Goal: Use online tool/utility

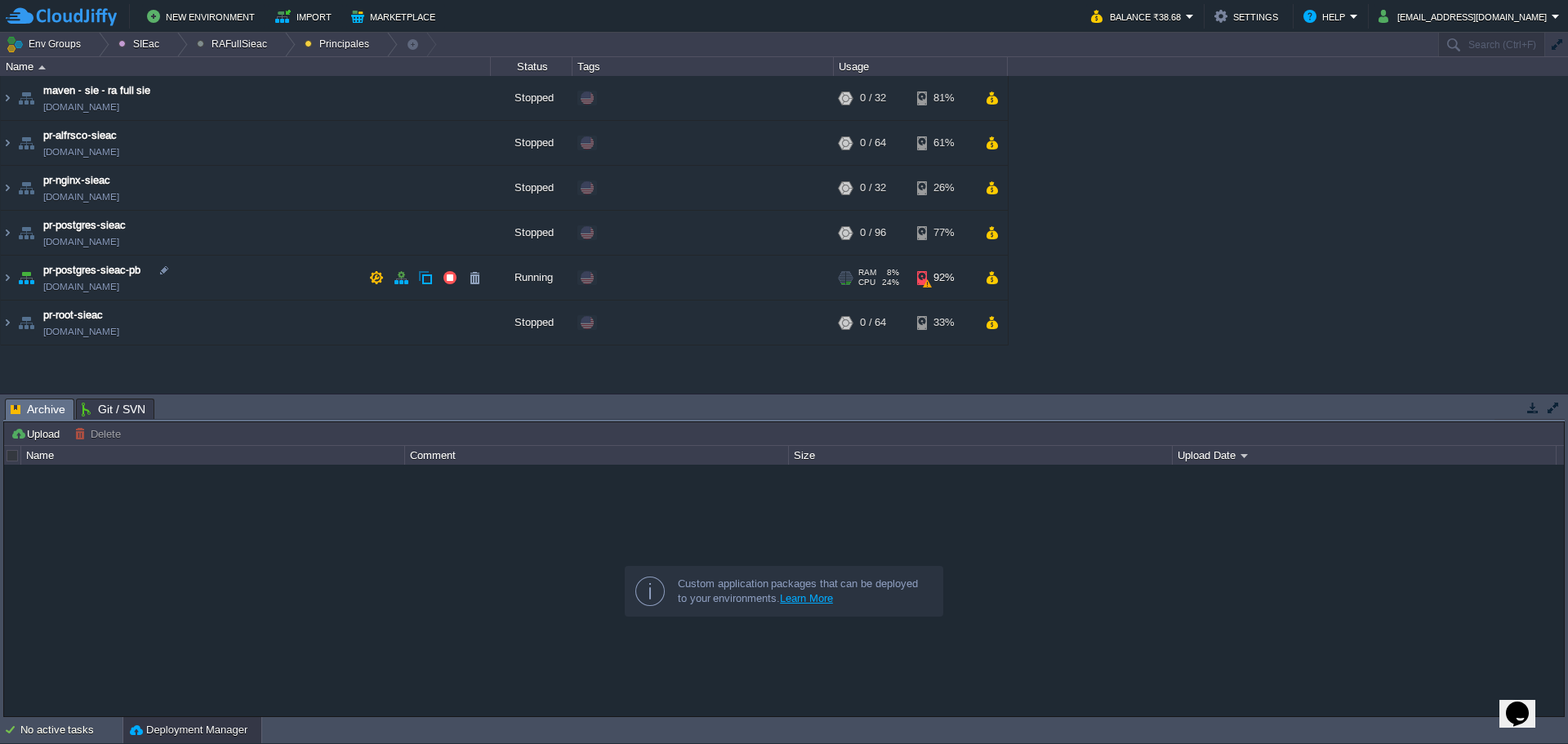
click at [243, 284] on td "pr-postgres-sieac-pb [DOMAIN_NAME]" at bounding box center [246, 278] width 490 height 45
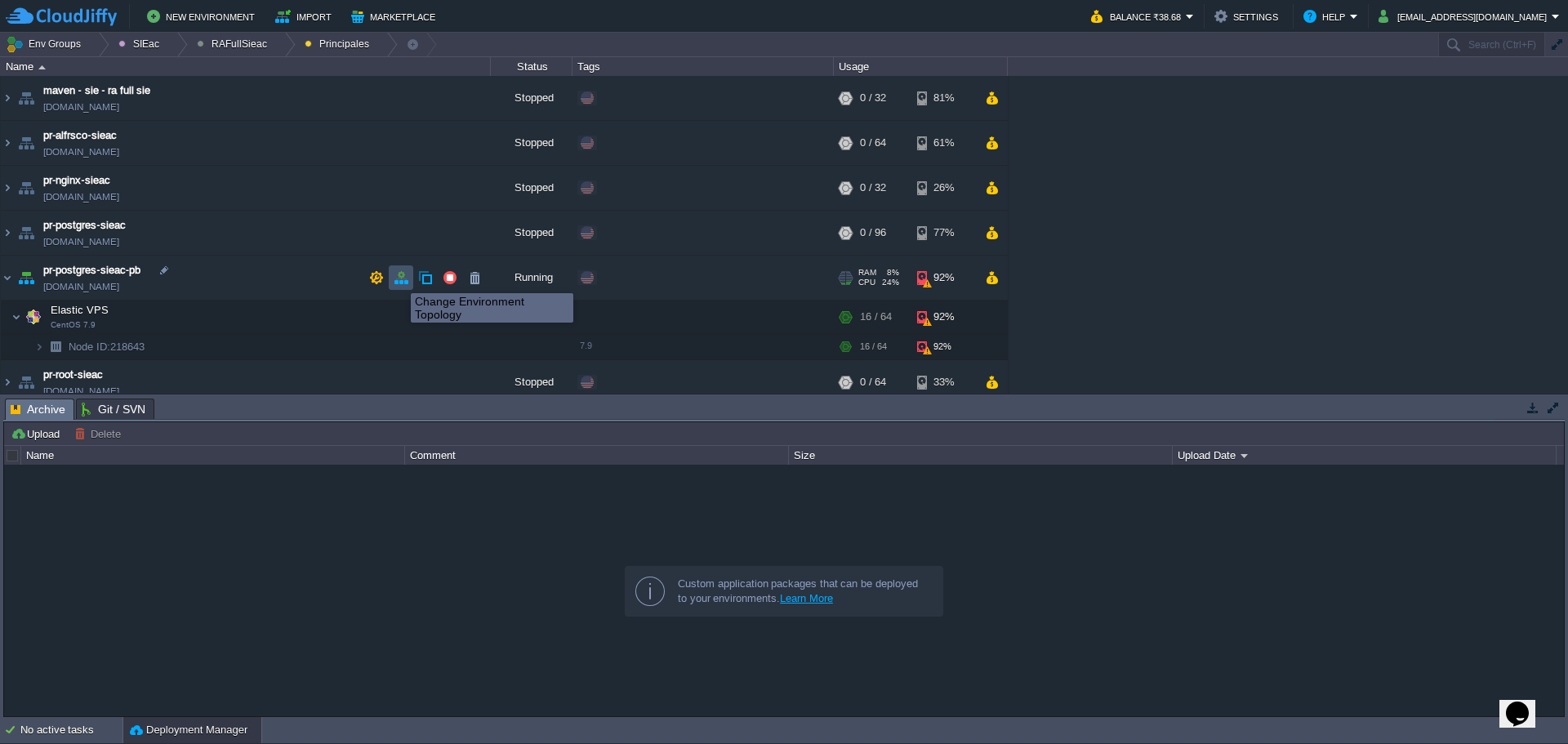
click at [399, 278] on button "button" at bounding box center [401, 278] width 15 height 15
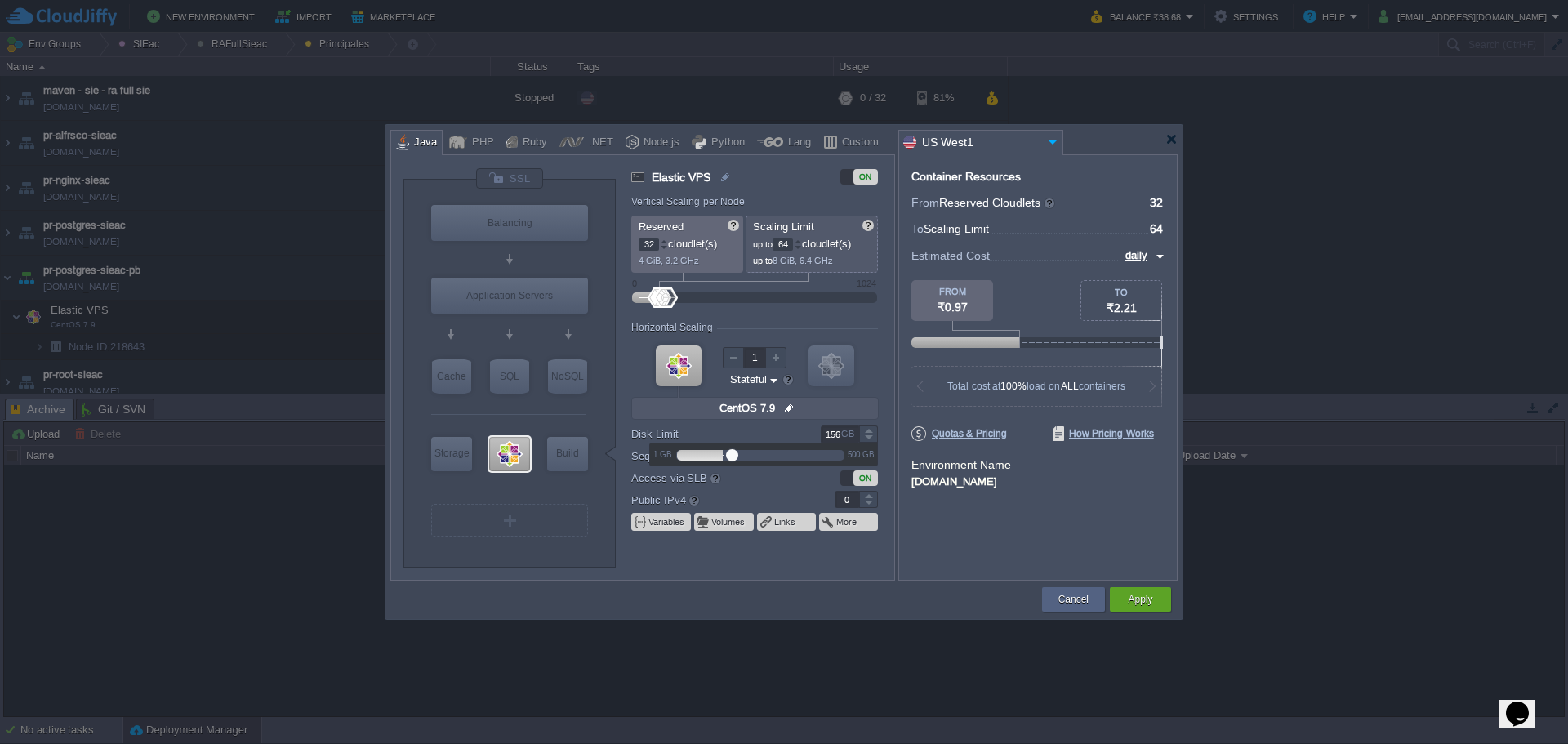
click at [868, 430] on div at bounding box center [868, 429] width 19 height 8
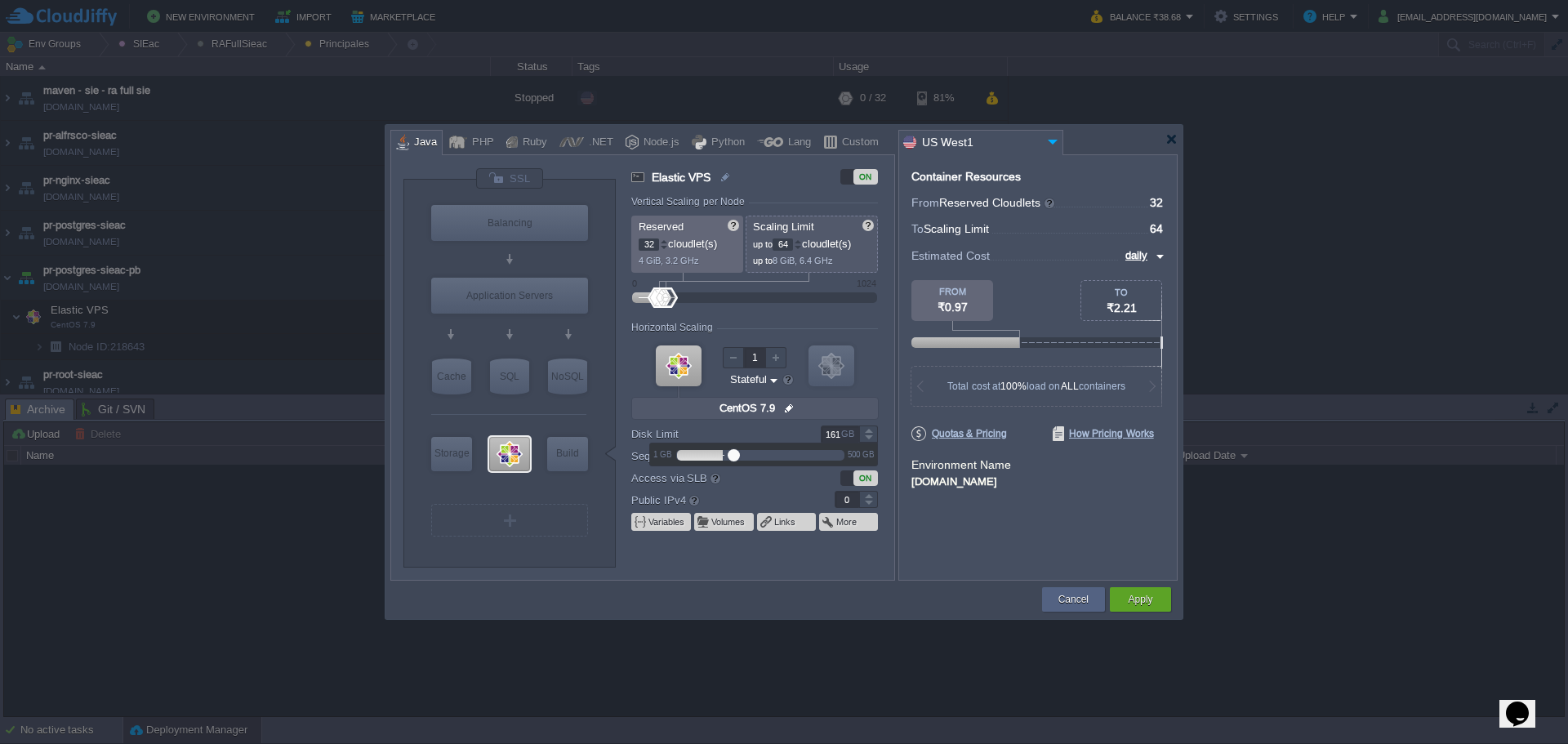
click at [868, 430] on div at bounding box center [868, 429] width 19 height 8
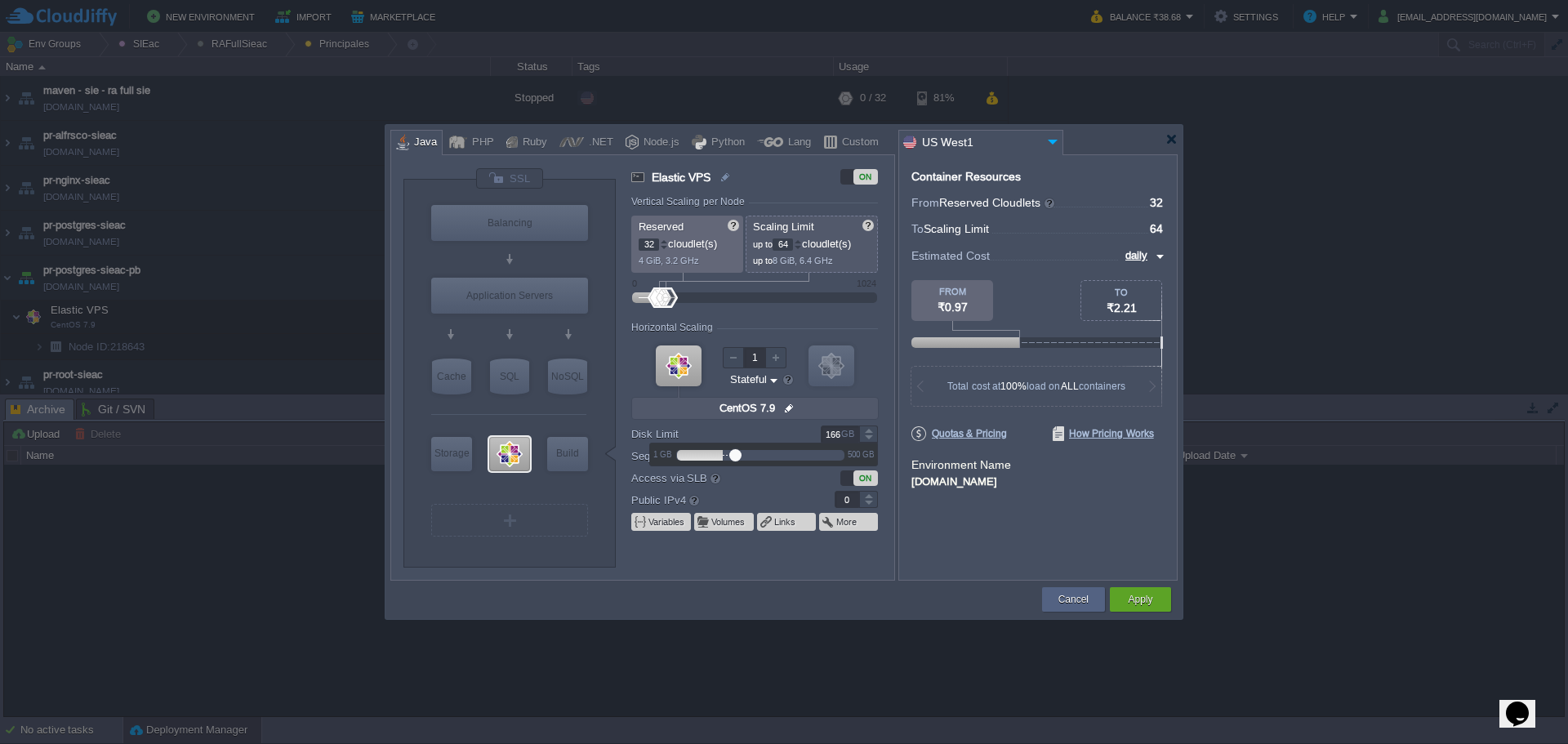
click at [868, 430] on div at bounding box center [868, 429] width 19 height 8
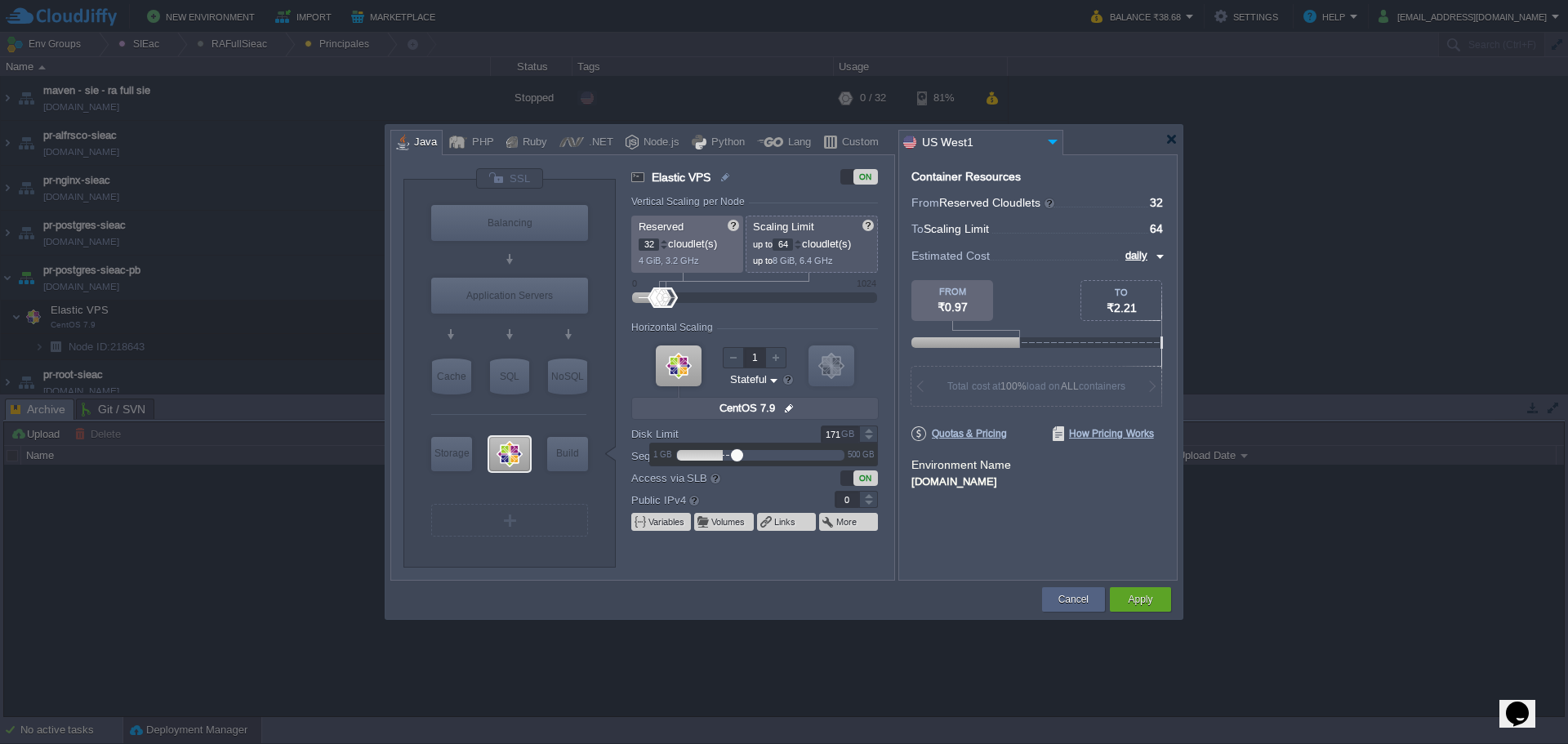
click at [868, 430] on div at bounding box center [868, 429] width 19 height 8
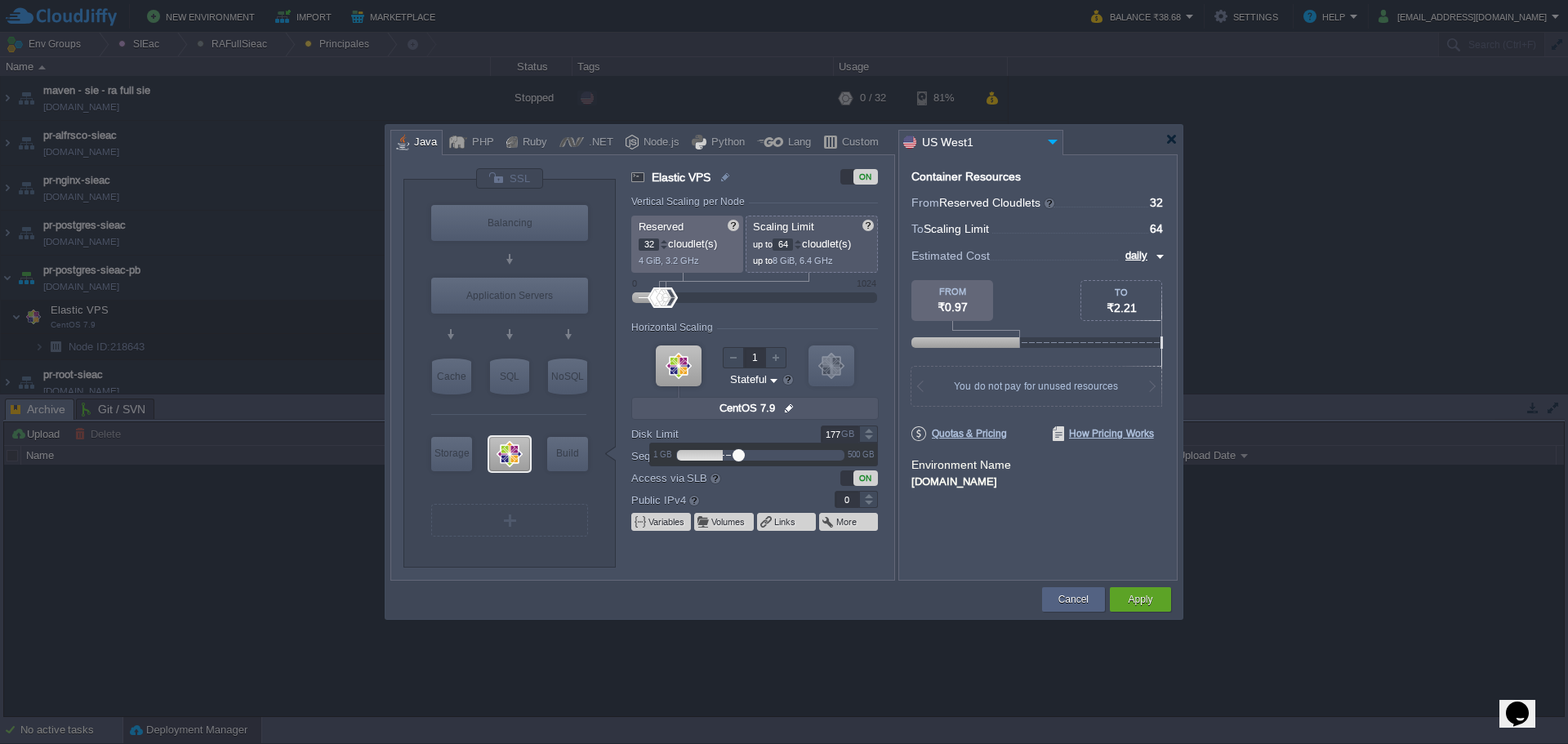
click at [868, 430] on div at bounding box center [868, 429] width 19 height 8
type input "180"
click at [868, 430] on div at bounding box center [868, 429] width 19 height 8
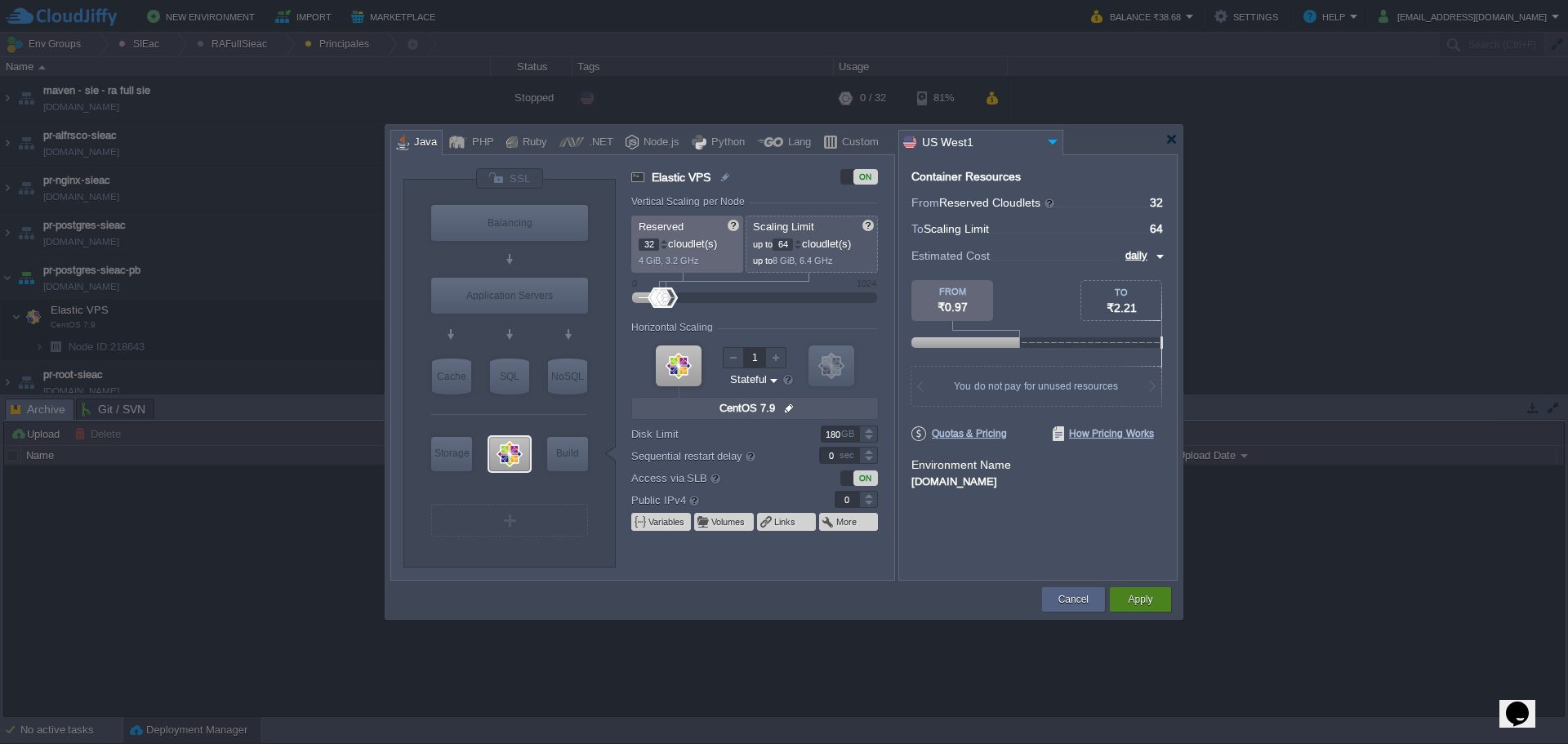
click at [1153, 603] on div "Apply" at bounding box center [1140, 599] width 37 height 24
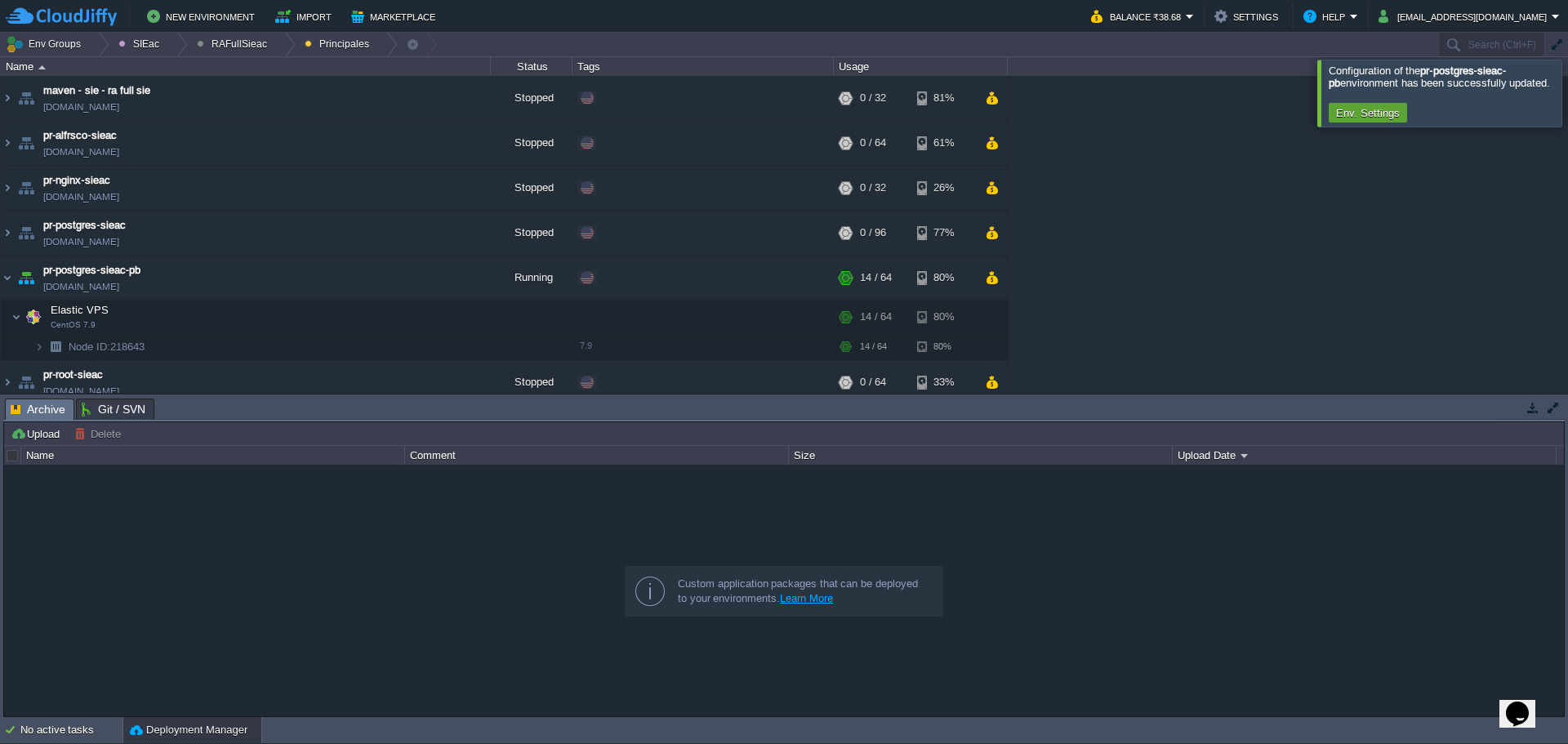
click at [1567, 95] on div at bounding box center [1587, 92] width 0 height 66
